Goal: Task Accomplishment & Management: Use online tool/utility

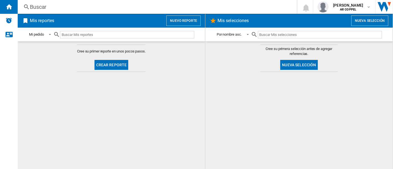
click at [94, 61] on span "Crear reporte" at bounding box center [111, 65] width 38 height 14
click at [96, 61] on button "Crear reporte" at bounding box center [112, 65] width 34 height 10
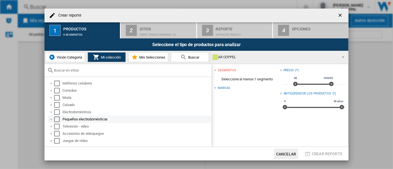
click at [50, 119] on div at bounding box center [52, 120] width 6 height 6
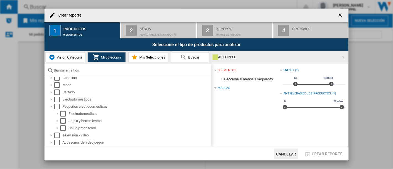
scroll to position [19, 0]
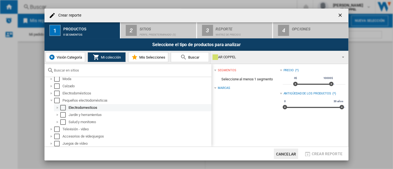
click at [57, 105] on div at bounding box center [58, 108] width 6 height 6
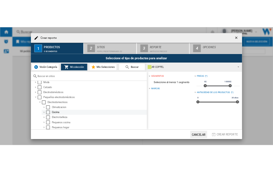
scroll to position [50, 0]
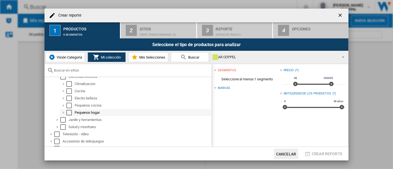
click at [68, 113] on div "Seleccionar" at bounding box center [69, 113] width 6 height 6
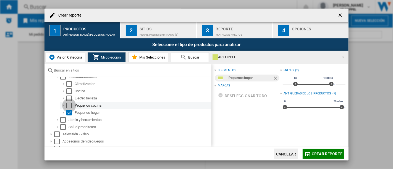
click at [69, 104] on div "Seleccionar" at bounding box center [69, 106] width 6 height 6
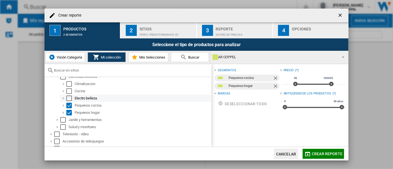
click at [71, 99] on div "Seleccionar" at bounding box center [69, 99] width 6 height 6
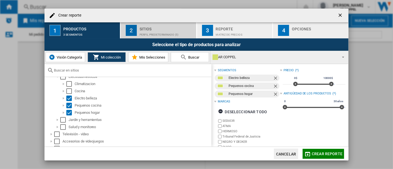
click at [125, 29] on button "2 Sitios Perfil predeterminado (5)" at bounding box center [159, 30] width 76 height 16
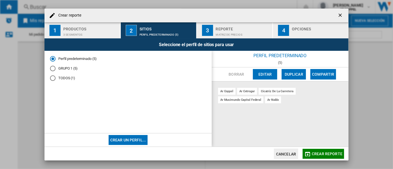
click at [223, 20] on div "Crear reporte" at bounding box center [197, 16] width 304 height 14
click at [222, 23] on button "3 Reporte Matriz de precios" at bounding box center [235, 30] width 76 height 16
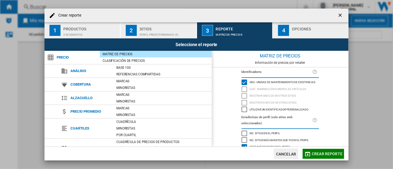
click at [306, 29] on div "Opciones" at bounding box center [319, 28] width 54 height 6
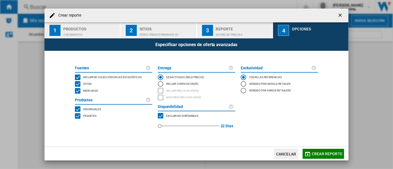
click at [92, 91] on font "Mercados" at bounding box center [90, 90] width 15 height 3
click at [316, 155] on font "Crear reporte" at bounding box center [327, 154] width 31 height 4
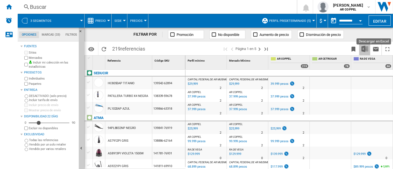
click at [367, 46] on img "Descargar en Excel" at bounding box center [365, 49] width 7 height 7
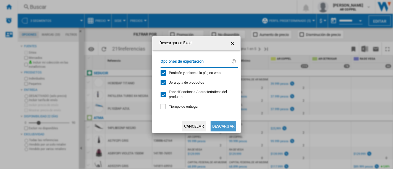
click at [231, 126] on font "Descargar" at bounding box center [223, 126] width 22 height 4
